Goal: Task Accomplishment & Management: Use online tool/utility

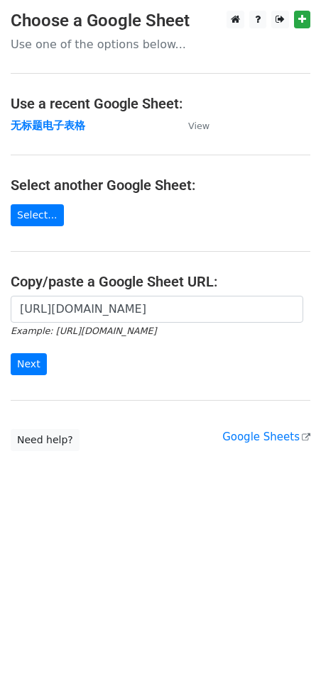
scroll to position [0, 334]
type input "[URL][DOMAIN_NAME]"
click at [24, 365] on input "Next" at bounding box center [29, 364] width 36 height 22
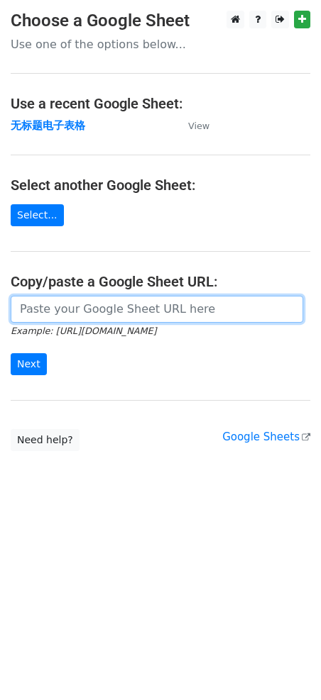
click at [79, 305] on input "url" at bounding box center [157, 309] width 292 height 27
paste input "https://docs.google.com/spreadsheets/d/1jnH44fKSNfb0lzfw3hXEYo6DF2AisTwPjacf8dS…"
type input "https://docs.google.com/spreadsheets/d/1jnH44fKSNfb0lzfw3hXEYo6DF2AisTwPjacf8dS…"
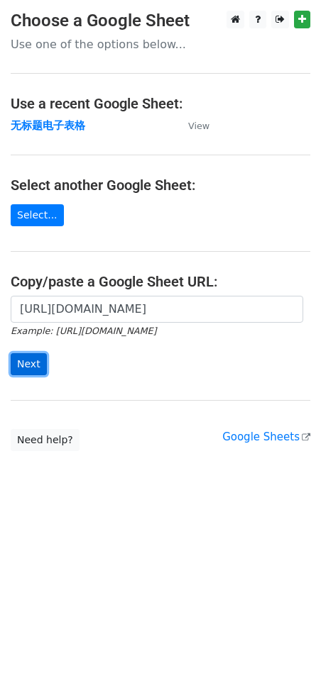
click at [28, 362] on input "Next" at bounding box center [29, 364] width 36 height 22
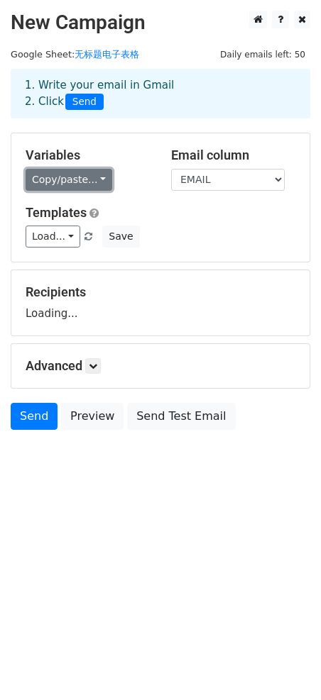
click at [61, 175] on link "Copy/paste..." at bounding box center [69, 180] width 87 height 22
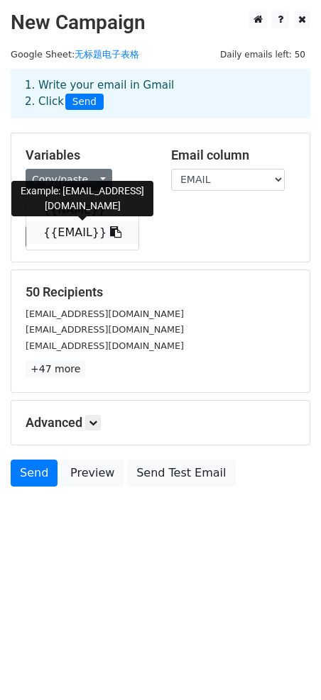
click at [75, 230] on link "{{EMAIL}}" at bounding box center [82, 232] width 112 height 23
